Goal: Communication & Community: Share content

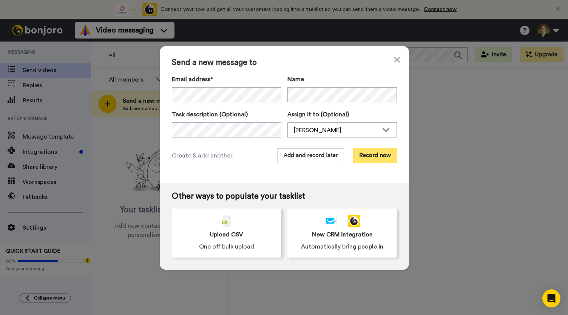
click at [368, 154] on button "Record now" at bounding box center [375, 155] width 44 height 15
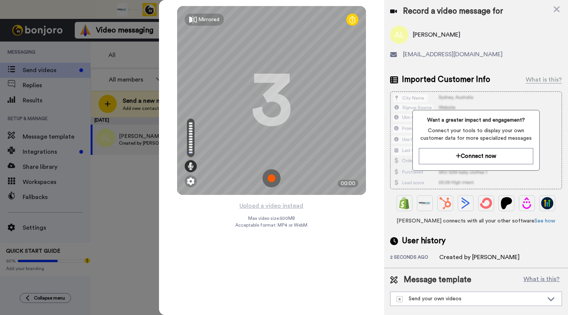
click at [271, 177] on img at bounding box center [271, 178] width 18 height 18
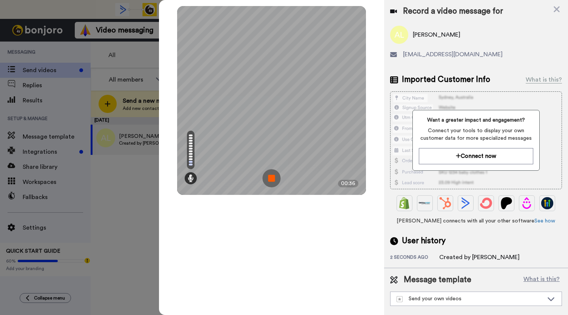
click at [271, 177] on img at bounding box center [271, 178] width 18 height 18
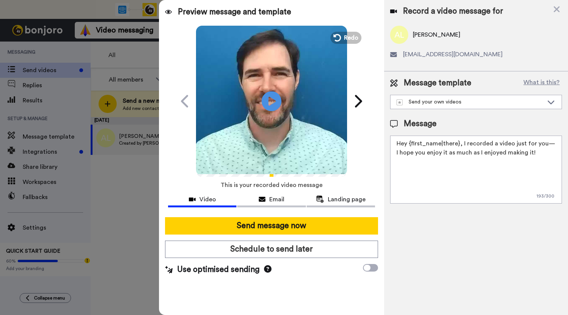
click at [272, 102] on icon "Play/Pause" at bounding box center [272, 101] width 20 height 36
click at [267, 199] on div "Email" at bounding box center [271, 199] width 68 height 9
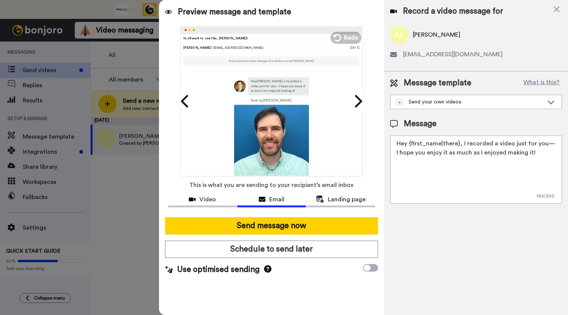
click at [330, 196] on span "Landing page" at bounding box center [347, 199] width 38 height 9
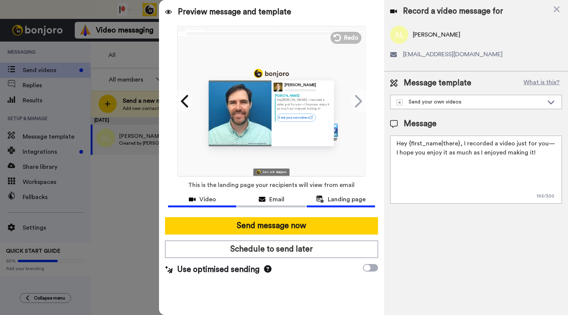
click at [203, 200] on span "Video" at bounding box center [207, 199] width 17 height 9
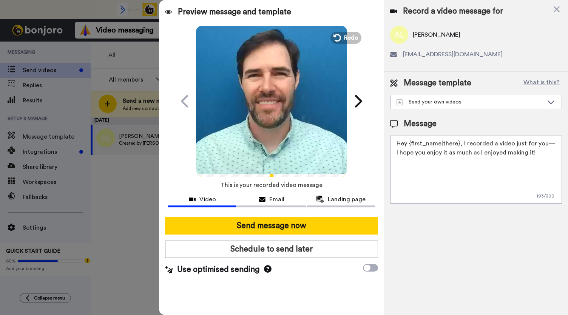
click at [274, 103] on icon "Play/Pause" at bounding box center [272, 101] width 20 height 36
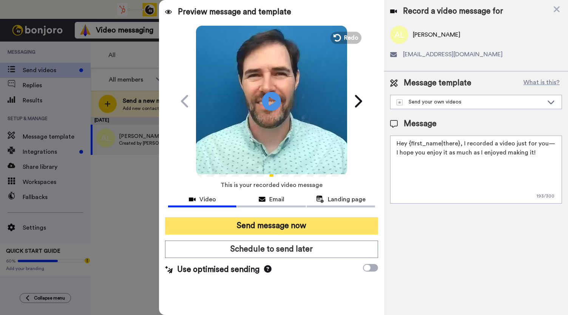
click at [257, 228] on button "Send message now" at bounding box center [271, 225] width 213 height 17
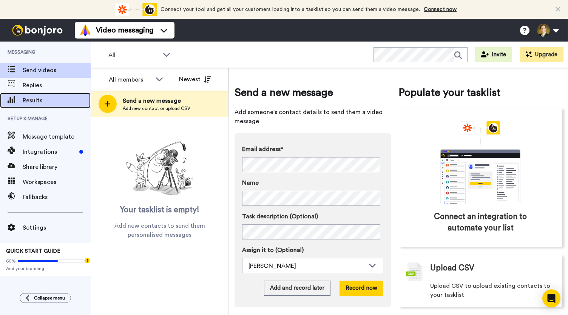
click at [39, 104] on span "Results" at bounding box center [57, 100] width 68 height 9
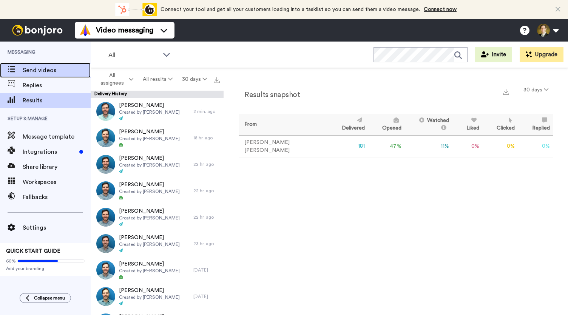
click at [32, 74] on span "Send videos" at bounding box center [57, 70] width 68 height 9
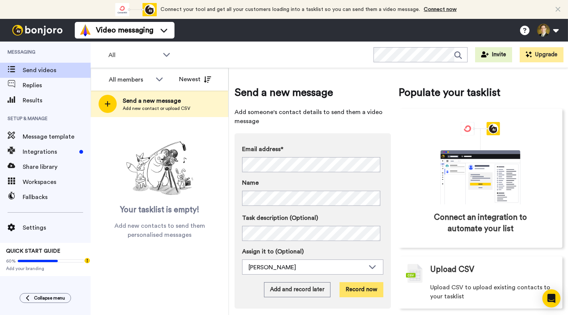
click at [360, 291] on button "Record now" at bounding box center [361, 289] width 44 height 15
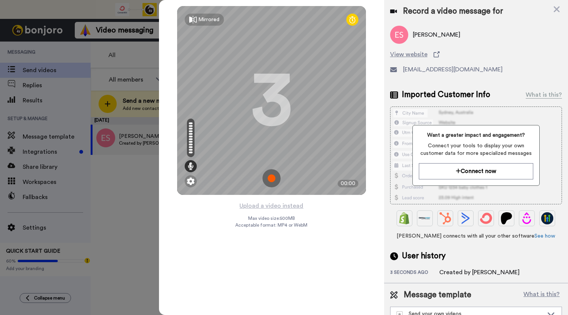
click at [273, 184] on img at bounding box center [271, 178] width 18 height 18
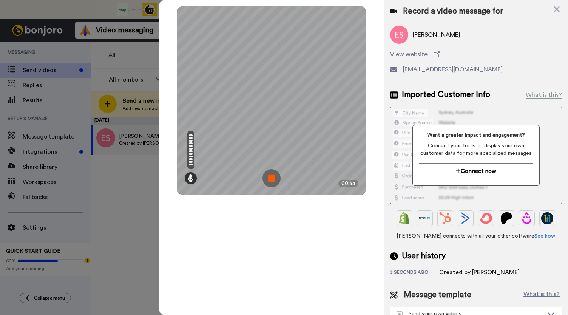
click at [273, 184] on img at bounding box center [271, 178] width 18 height 18
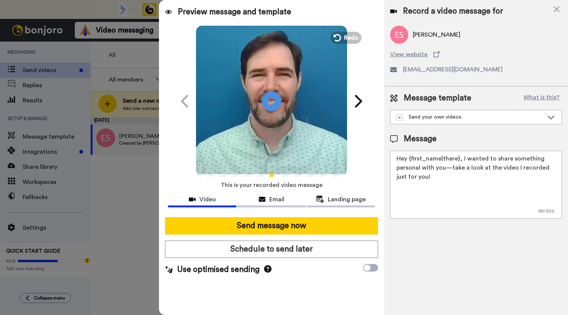
click at [270, 102] on icon "Play/Pause" at bounding box center [272, 101] width 20 height 36
click at [262, 203] on button "Email" at bounding box center [271, 200] width 68 height 14
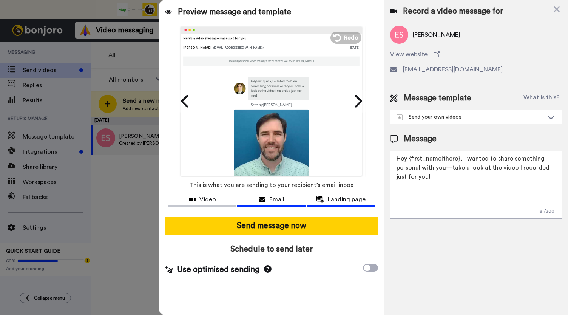
click at [339, 201] on span "Landing page" at bounding box center [347, 199] width 38 height 9
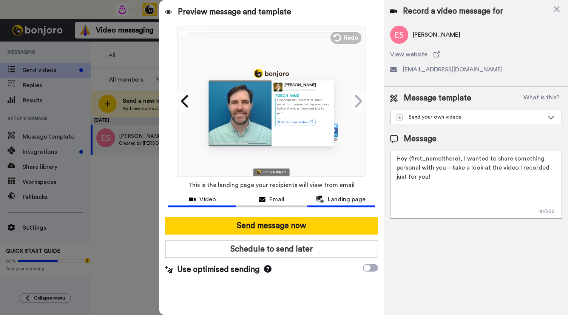
click at [190, 199] on icon at bounding box center [192, 199] width 7 height 6
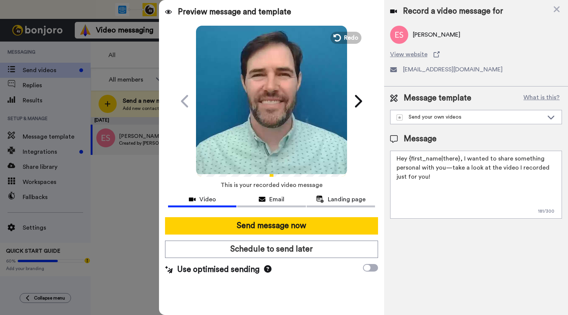
click at [260, 113] on video at bounding box center [271, 100] width 151 height 151
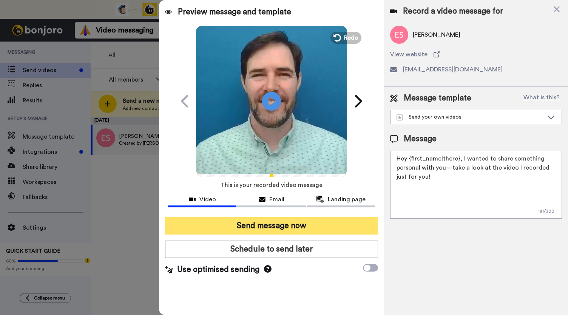
click at [250, 224] on button "Send message now" at bounding box center [271, 225] width 213 height 17
